Goal: Find specific page/section: Find specific page/section

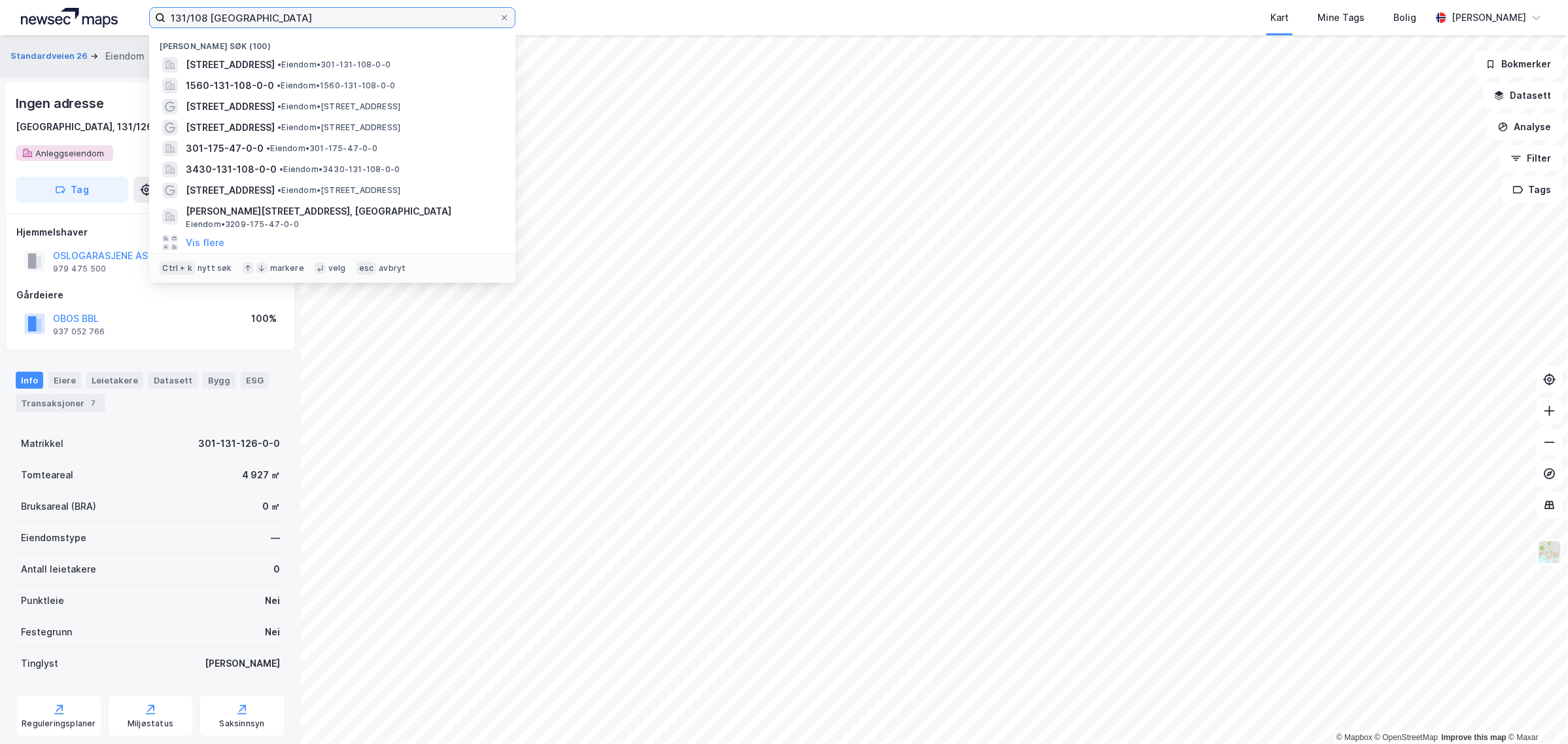
drag, startPoint x: 183, startPoint y: 21, endPoint x: -34, endPoint y: 24, distance: 217.0
click at [0, 24] on html "131/108 oslo Nylige søk (100) [STREET_ADDRESS] • Eiendom • 301-131-108-0-0 1560…" at bounding box center [784, 372] width 1568 height 744
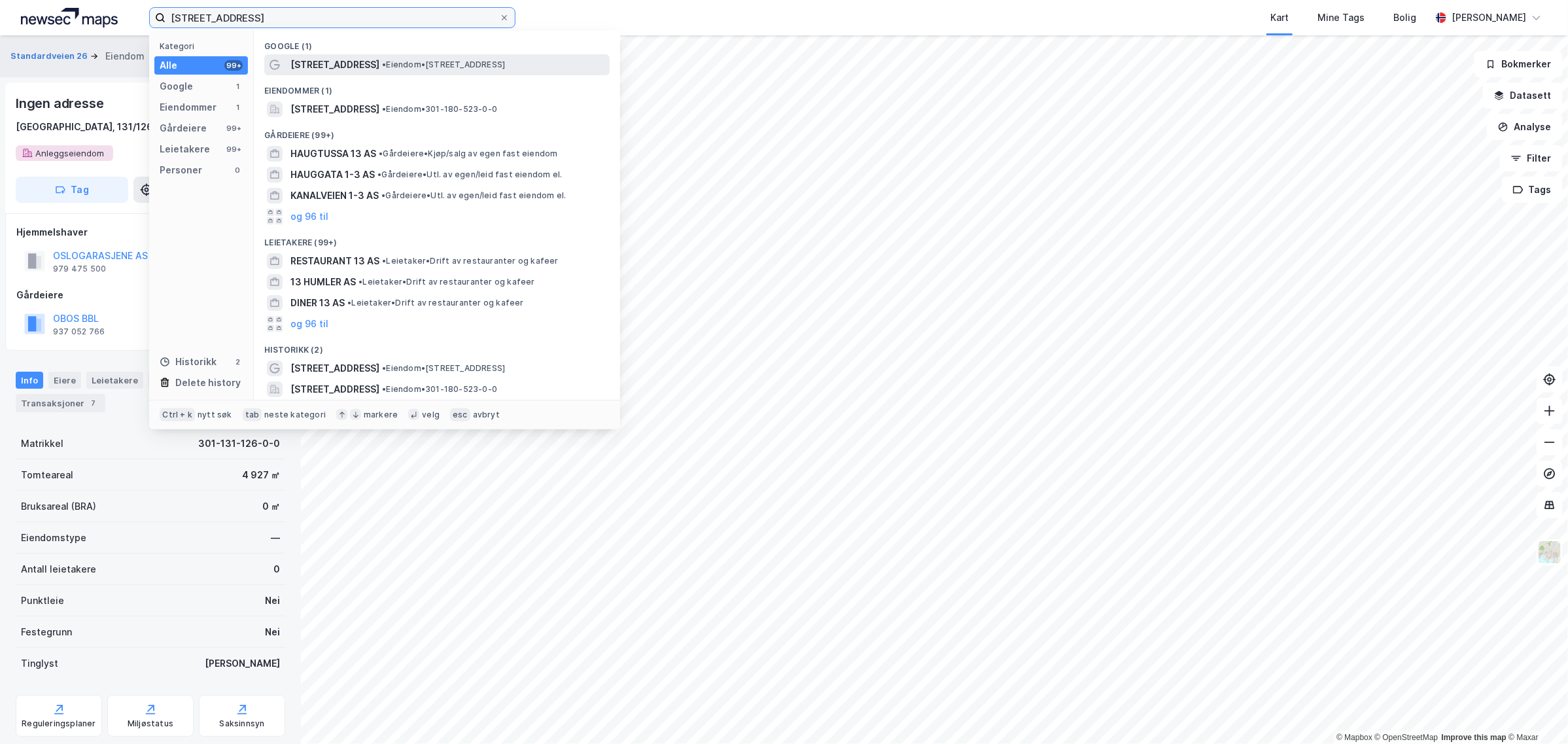
type input "[STREET_ADDRESS]"
click at [386, 67] on span "•" at bounding box center [383, 65] width 4 height 10
